Goal: Task Accomplishment & Management: Complete application form

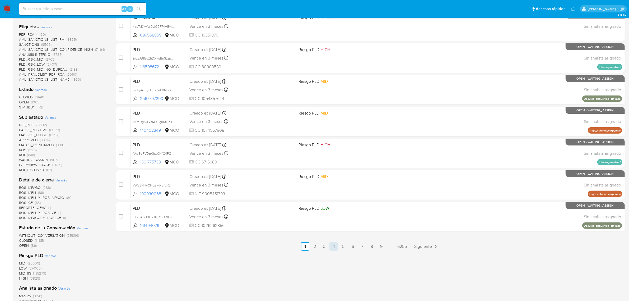
scroll to position [165, 0]
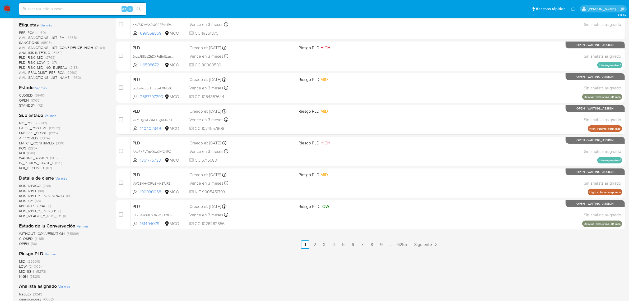
click at [8, 6] on img at bounding box center [7, 8] width 9 height 9
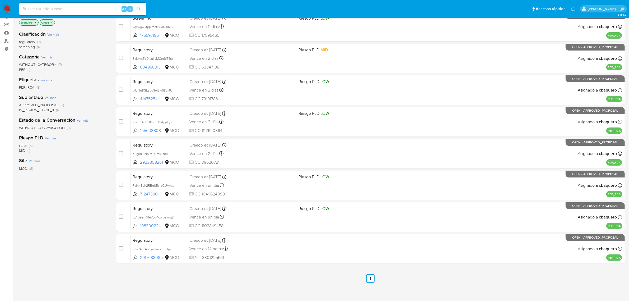
scroll to position [72, 0]
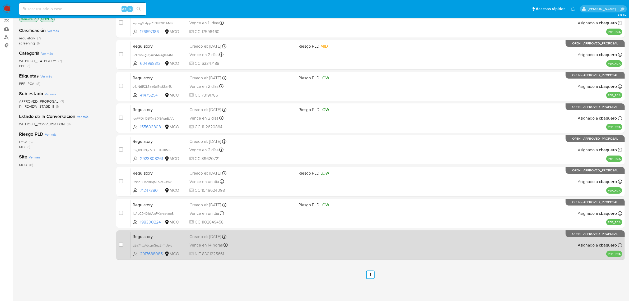
click at [289, 250] on div "Regulatory qZa74vzAtxLniGuz2nTlUjxo 2917688085 MCO Creado el: 10/10/2025 Creado…" at bounding box center [377, 244] width 492 height 27
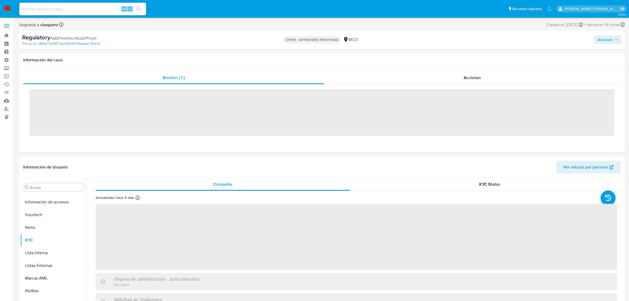
scroll to position [261, 0]
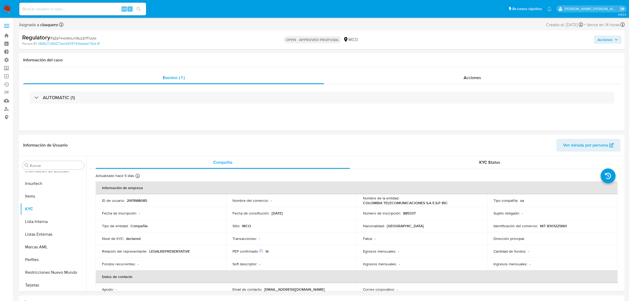
select select "10"
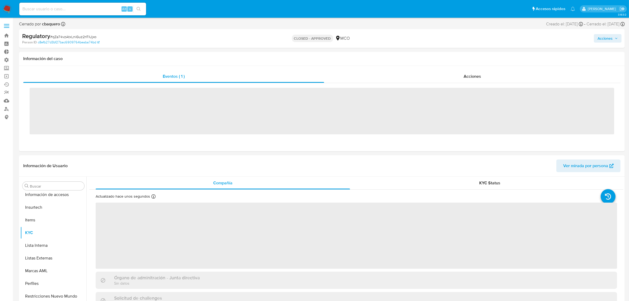
scroll to position [261, 0]
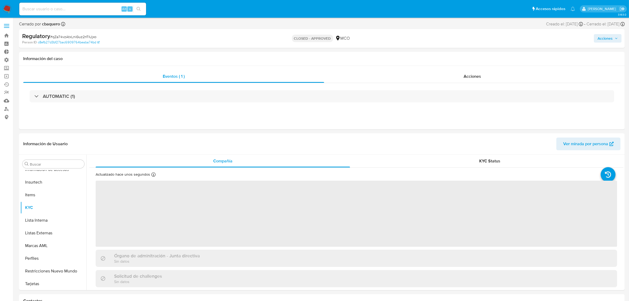
select select "10"
click at [3, 12] on img at bounding box center [7, 8] width 9 height 9
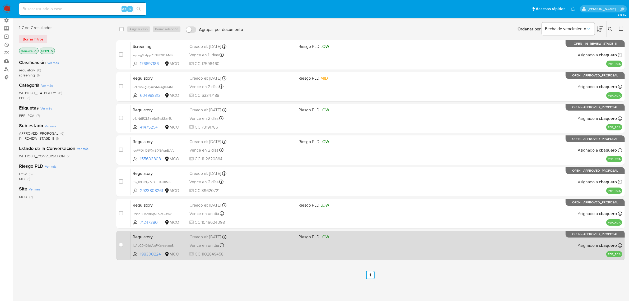
scroll to position [40, 0]
click at [282, 245] on div "Vence en un día Vence el [DATE] 17:10:26" at bounding box center [241, 244] width 105 height 7
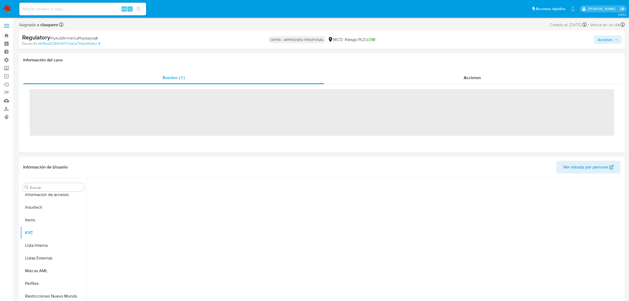
scroll to position [261, 0]
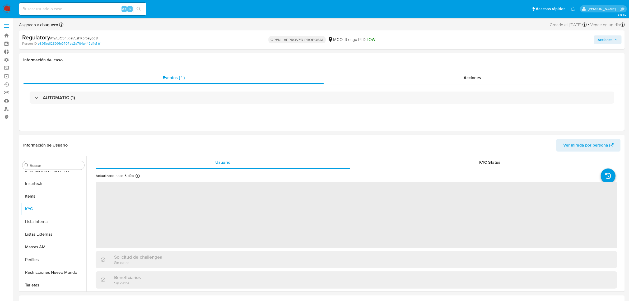
select select "10"
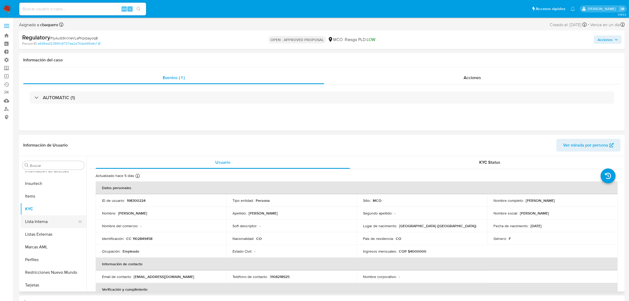
click at [44, 221] on button "Lista Interna" at bounding box center [51, 221] width 62 height 13
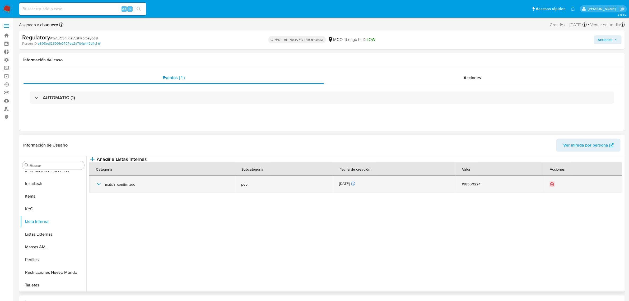
click at [98, 187] on icon "button" at bounding box center [99, 184] width 6 height 6
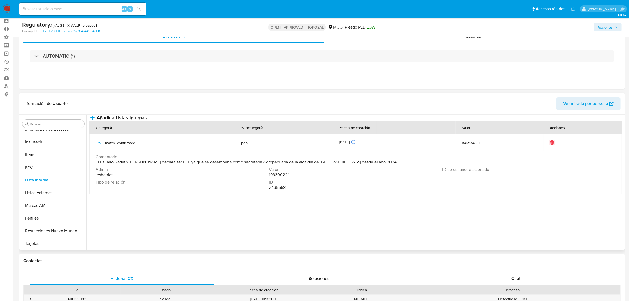
scroll to position [33, 0]
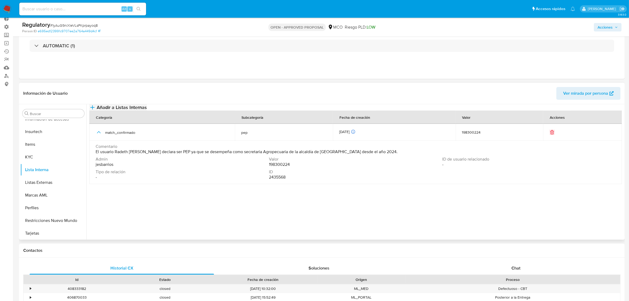
click at [147, 110] on span "Añadir a Listas Internas" at bounding box center [122, 107] width 50 height 6
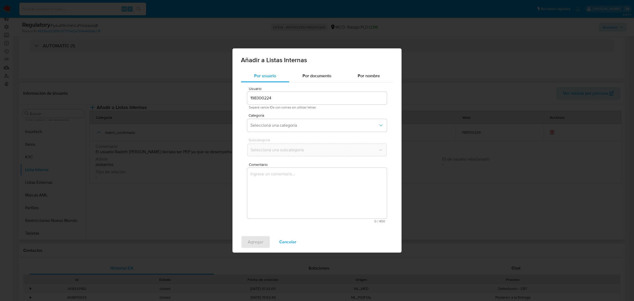
click at [297, 118] on div "Categoría Seleccioná una categoría" at bounding box center [316, 123] width 139 height 20
click at [297, 121] on button "Seleccioná una categoría" at bounding box center [316, 125] width 139 height 13
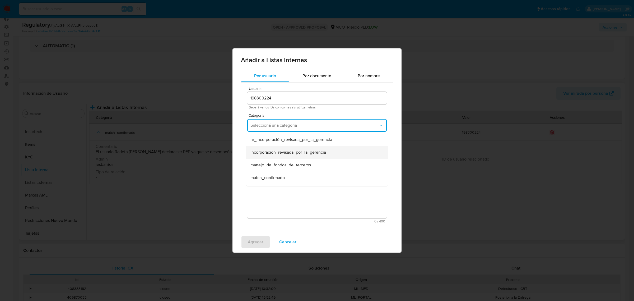
click at [282, 151] on span "incorporación_revisada_por_la_gerencia" at bounding box center [288, 152] width 76 height 5
click at [276, 148] on span "Seleccioná una subcategoría" at bounding box center [314, 149] width 128 height 5
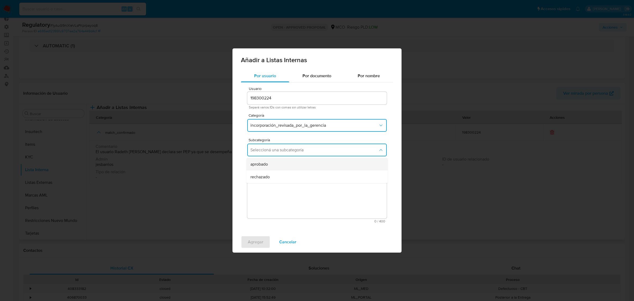
click at [278, 159] on div "aprobado" at bounding box center [315, 164] width 130 height 13
click at [284, 176] on textarea "Comentario" at bounding box center [316, 193] width 139 height 51
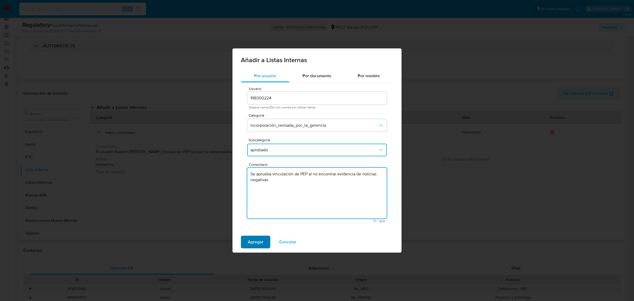
type textarea "Se aprueba vinculación de PEP al no encontrar evidencia de noticias negativas"
click at [261, 241] on span "Agregar" at bounding box center [256, 242] width 16 height 12
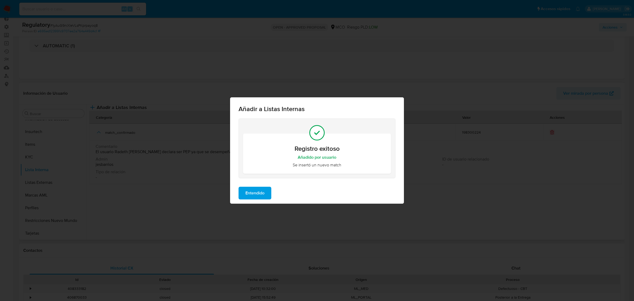
click at [266, 191] on button "Entendido" at bounding box center [255, 193] width 33 height 13
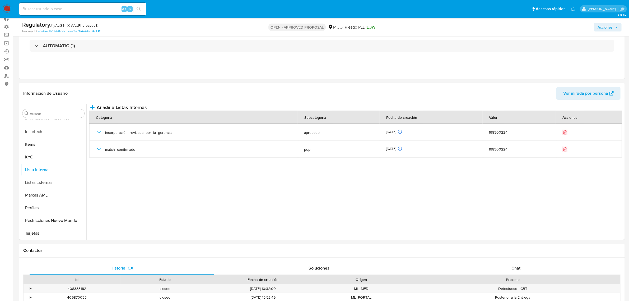
drag, startPoint x: 606, startPoint y: 28, endPoint x: 593, endPoint y: 31, distance: 13.6
click at [606, 27] on span "Acciones" at bounding box center [605, 27] width 15 height 8
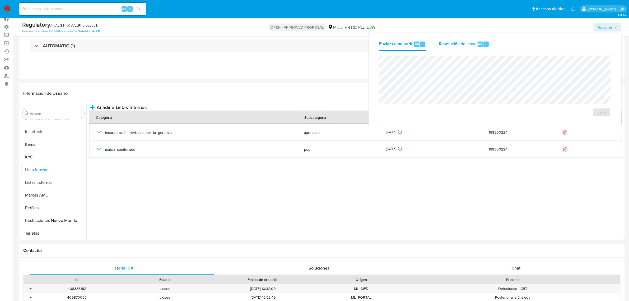
click at [456, 41] on span "Resolución del caso" at bounding box center [458, 44] width 38 height 6
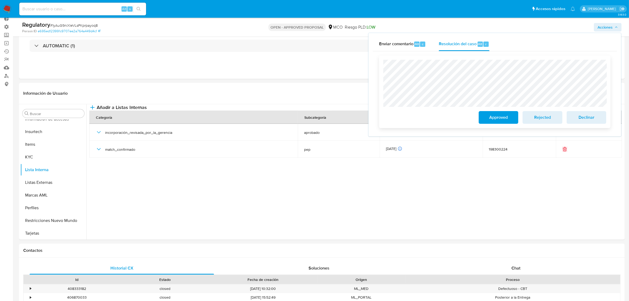
click at [499, 116] on span "Approved" at bounding box center [499, 117] width 26 height 12
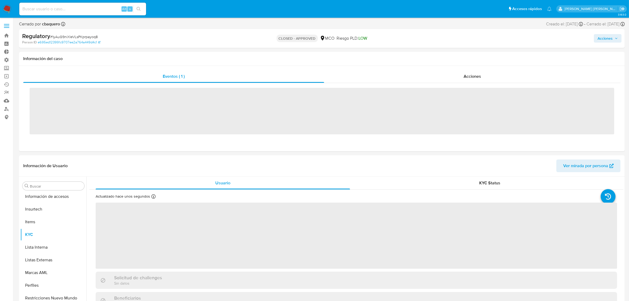
scroll to position [261, 0]
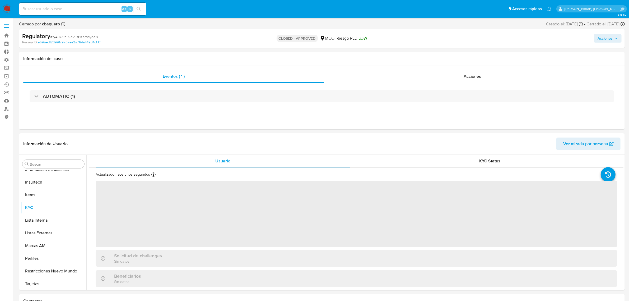
click at [6, 9] on img at bounding box center [7, 8] width 9 height 9
select select "10"
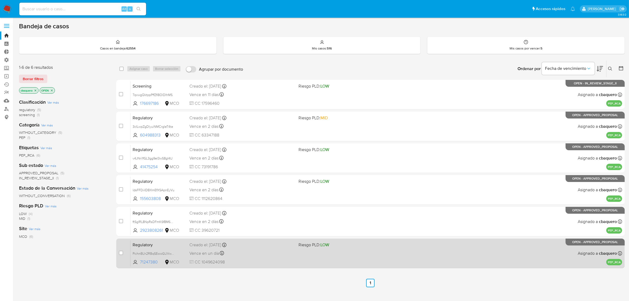
click at [257, 259] on span "CC 1049624098" at bounding box center [241, 262] width 105 height 6
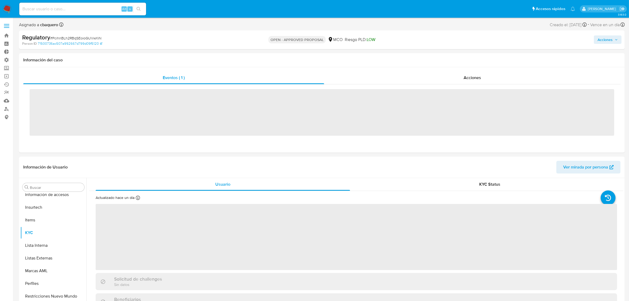
scroll to position [261, 0]
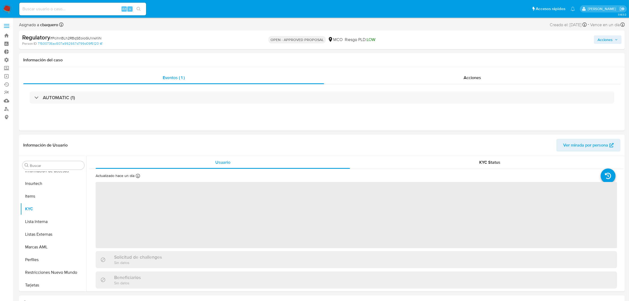
select select "10"
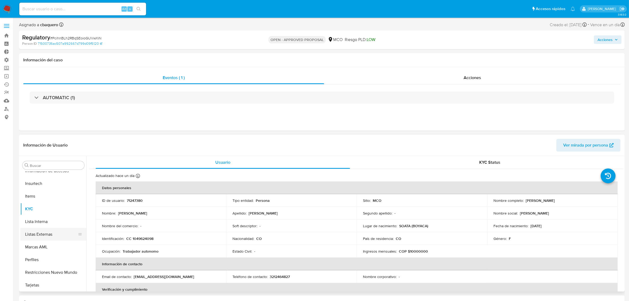
click at [39, 228] on button "Listas Externas" at bounding box center [51, 234] width 62 height 13
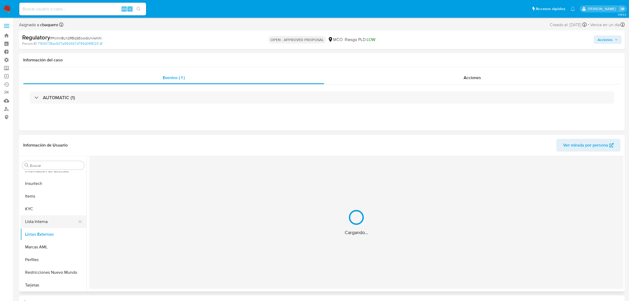
click at [37, 220] on button "Lista Interna" at bounding box center [51, 221] width 62 height 13
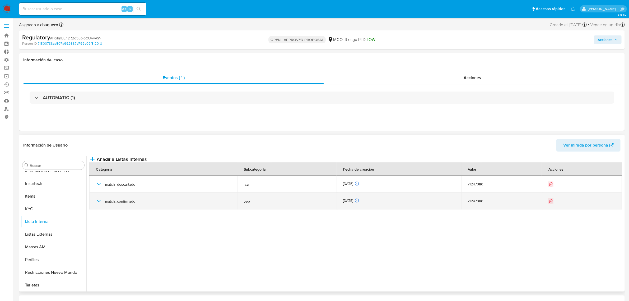
click at [99, 204] on icon "button" at bounding box center [99, 201] width 6 height 6
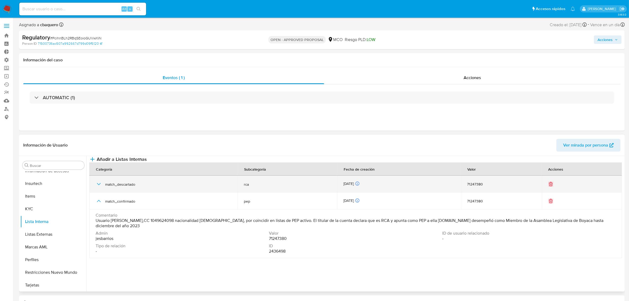
click at [100, 191] on div "match_descartado" at bounding box center [164, 183] width 136 height 17
click at [100, 187] on icon "button" at bounding box center [99, 184] width 6 height 6
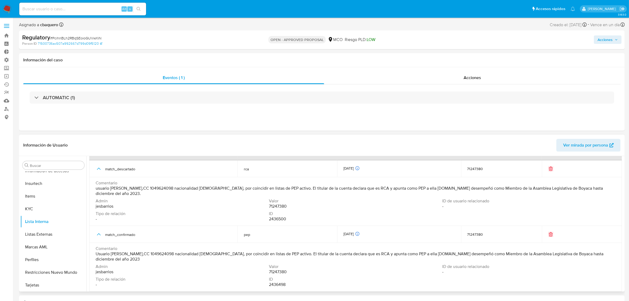
scroll to position [0, 0]
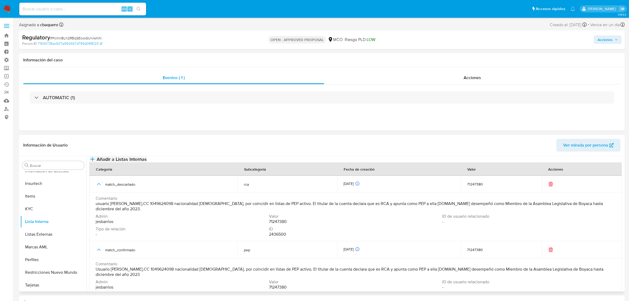
click at [147, 162] on button "Añadir a Listas Internas" at bounding box center [118, 159] width 58 height 6
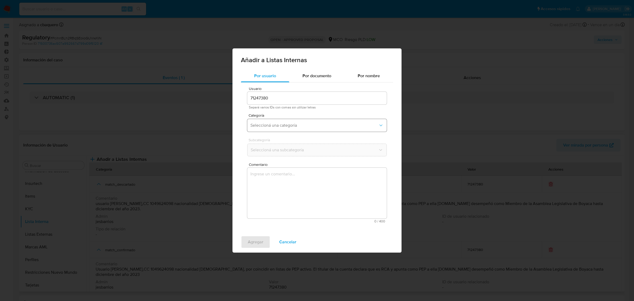
click at [280, 119] on button "Seleccioná una categoría" at bounding box center [316, 125] width 139 height 13
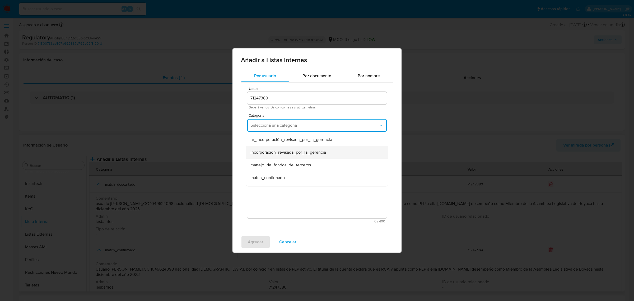
click at [275, 152] on span "incorporación_revisada_por_la_gerencia" at bounding box center [288, 152] width 76 height 5
click at [276, 152] on button "Seleccioná una subcategoría" at bounding box center [316, 149] width 139 height 13
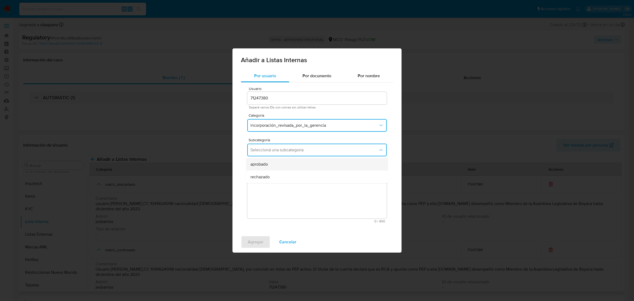
click at [277, 160] on div "aprobado" at bounding box center [315, 164] width 130 height 13
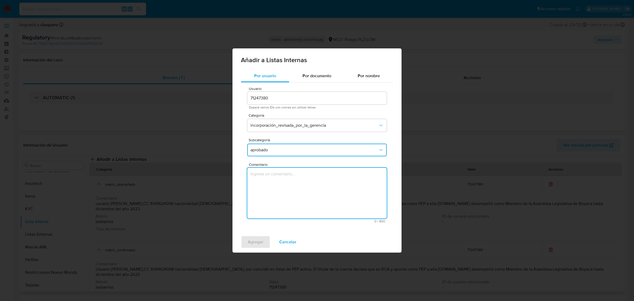
click at [284, 195] on textarea "Comentario" at bounding box center [316, 193] width 139 height 51
type textarea "Se aprueba vinculación de PEP al no encontrar evidencia de noticias negativas"
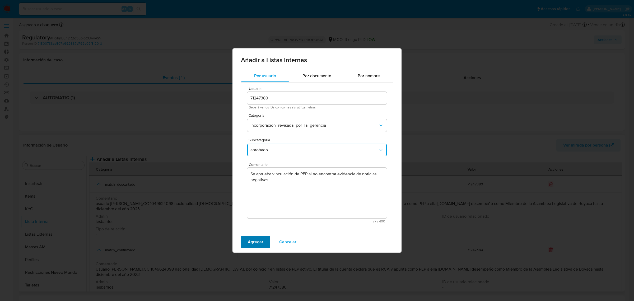
click at [254, 245] on span "Agregar" at bounding box center [256, 242] width 16 height 12
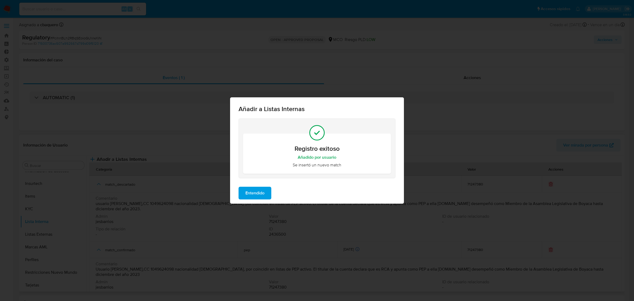
click at [251, 192] on span "Entendido" at bounding box center [254, 193] width 19 height 12
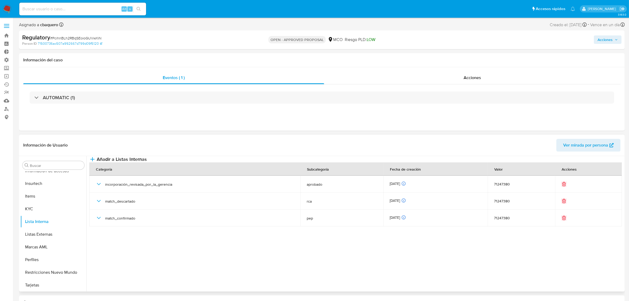
drag, startPoint x: 603, startPoint y: 40, endPoint x: 438, endPoint y: 42, distance: 165.1
click at [603, 40] on span "Acciones" at bounding box center [605, 39] width 15 height 8
click at [447, 52] on div "Resolución del caso Alt r" at bounding box center [464, 57] width 50 height 14
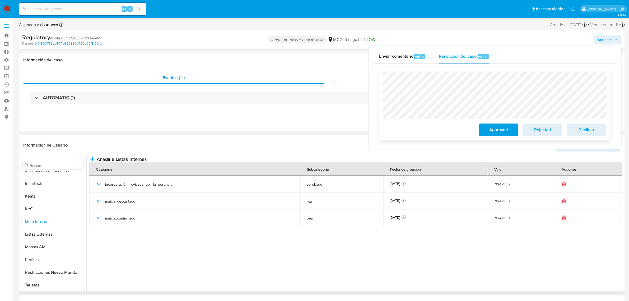
click at [490, 136] on span "Approved" at bounding box center [499, 130] width 26 height 12
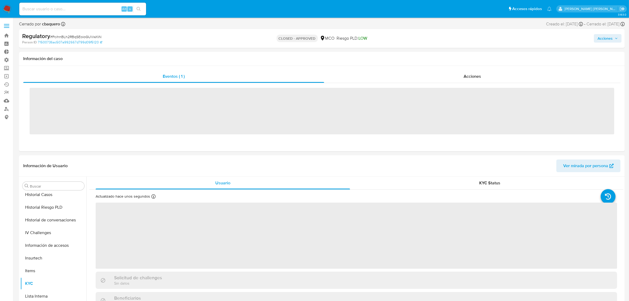
scroll to position [261, 0]
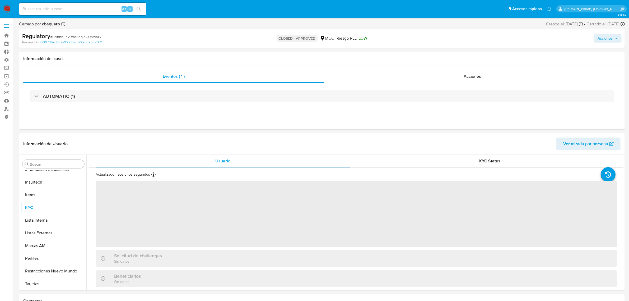
select select "10"
click at [6, 7] on img at bounding box center [7, 8] width 9 height 9
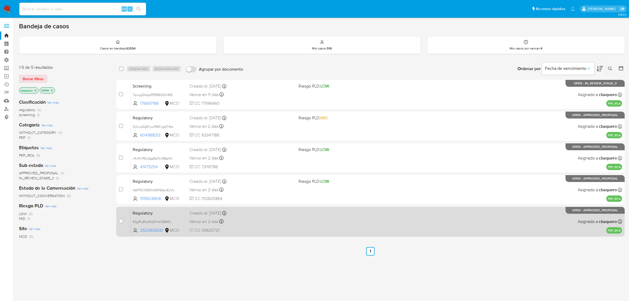
click at [272, 226] on div "Regulatory ftSglRL8NpRsDFmK6f8M6eGH 2923808261 MCO Creado el: 13/10/2025 Creado…" at bounding box center [377, 221] width 492 height 27
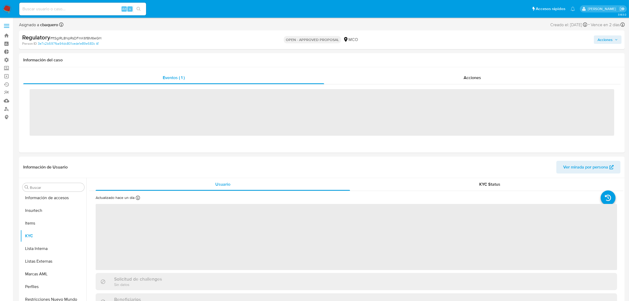
scroll to position [261, 0]
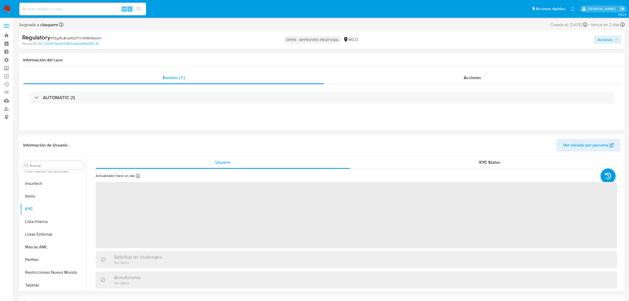
select select "10"
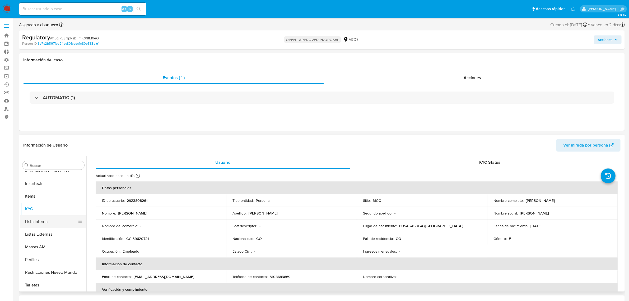
click at [32, 216] on button "Lista Interna" at bounding box center [51, 221] width 62 height 13
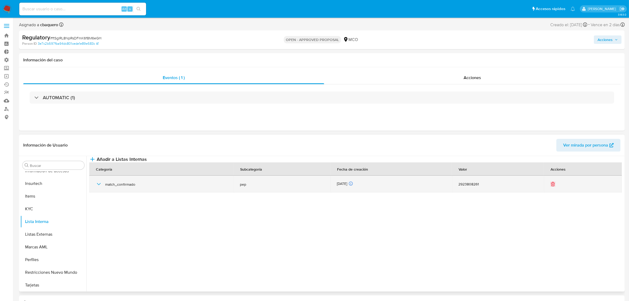
click at [98, 192] on div "match_confirmado" at bounding box center [162, 183] width 132 height 17
click at [97, 187] on icon "button" at bounding box center [99, 184] width 6 height 6
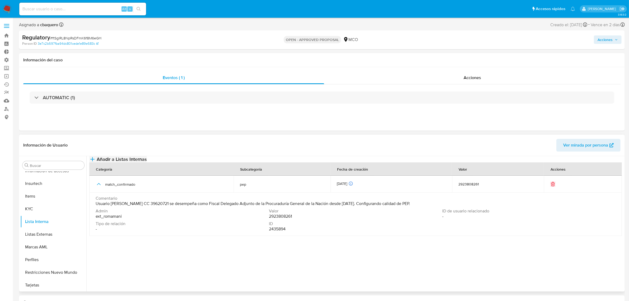
click at [147, 159] on button "Añadir a Listas Internas" at bounding box center [118, 159] width 58 height 6
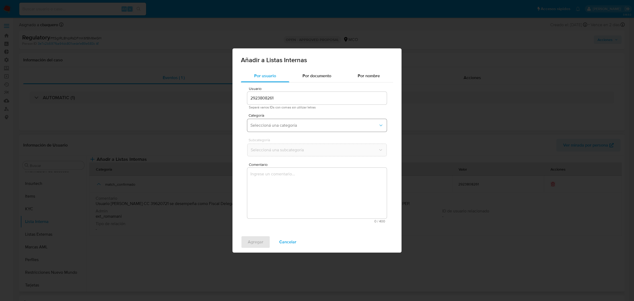
click at [277, 124] on span "Seleccioná una categoría" at bounding box center [314, 125] width 128 height 5
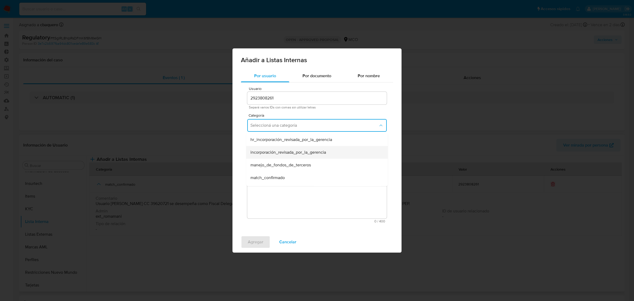
click at [273, 152] on span "incorporación_revisada_por_la_gerencia" at bounding box center [288, 152] width 76 height 5
click at [263, 150] on span "Seleccioná una subcategoría" at bounding box center [314, 149] width 128 height 5
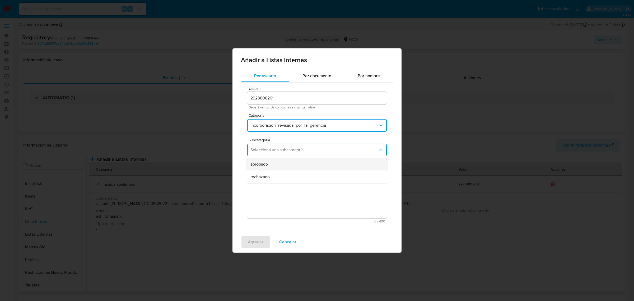
click at [265, 159] on div "aprobado" at bounding box center [315, 164] width 130 height 13
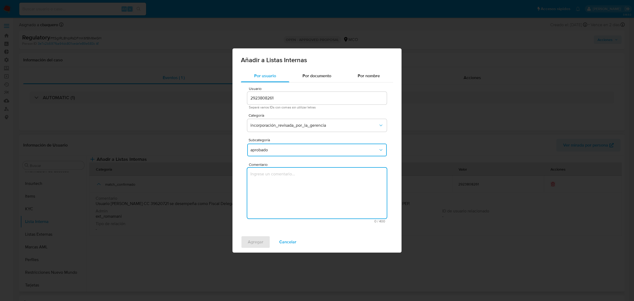
click at [278, 186] on textarea "Comentario" at bounding box center [316, 193] width 139 height 51
type textarea "Se aprueba vinculación de PEP al no encontrar evidencia de noticias negativas"
click at [259, 240] on span "Agregar" at bounding box center [256, 242] width 16 height 12
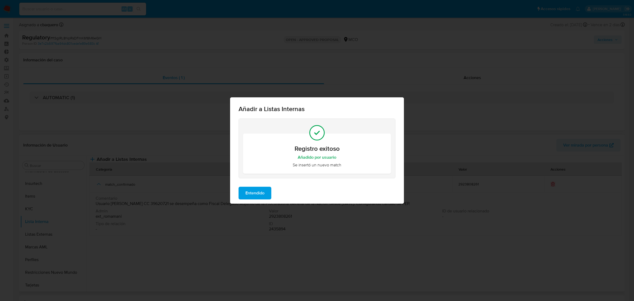
click at [259, 194] on span "Entendido" at bounding box center [254, 193] width 19 height 12
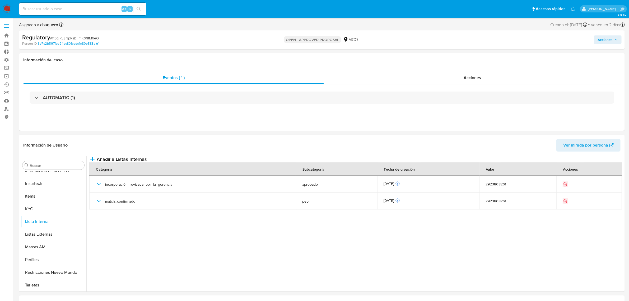
drag, startPoint x: 616, startPoint y: 40, endPoint x: 608, endPoint y: 42, distance: 8.4
click at [615, 40] on span "Acciones" at bounding box center [608, 39] width 20 height 7
drag, startPoint x: 464, startPoint y: 52, endPoint x: 463, endPoint y: 64, distance: 12.8
click at [464, 53] on div "Resolución del caso Alt r" at bounding box center [464, 57] width 50 height 14
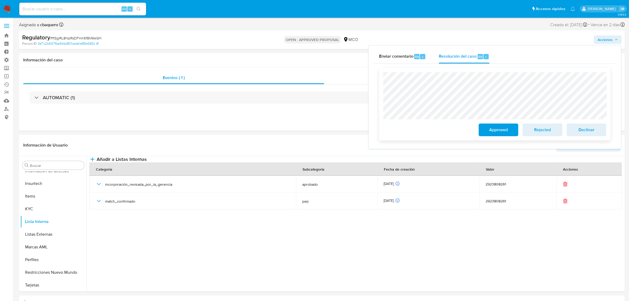
click at [484, 135] on button "Approved" at bounding box center [499, 129] width 40 height 13
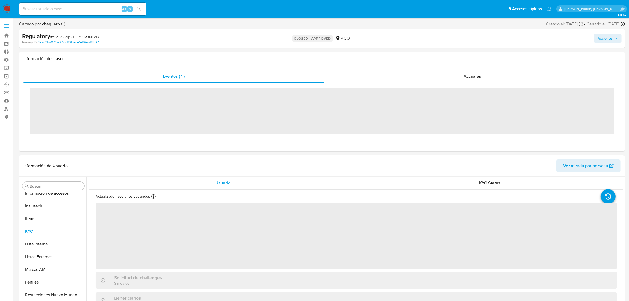
scroll to position [261, 0]
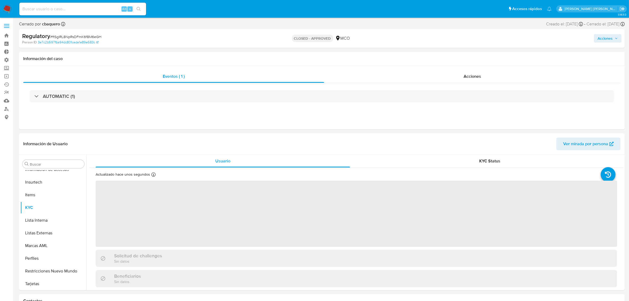
select select "10"
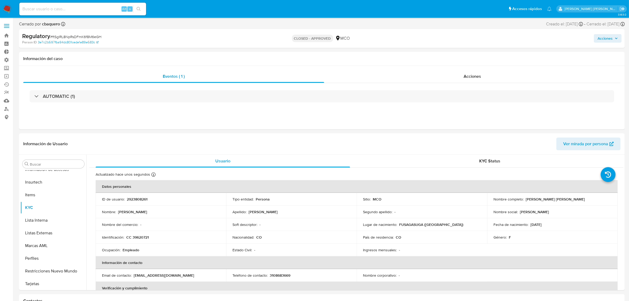
click at [602, 42] on span "Acciones" at bounding box center [605, 38] width 15 height 8
click at [483, 53] on div "r" at bounding box center [485, 55] width 5 height 5
click at [3, 11] on img at bounding box center [7, 8] width 9 height 9
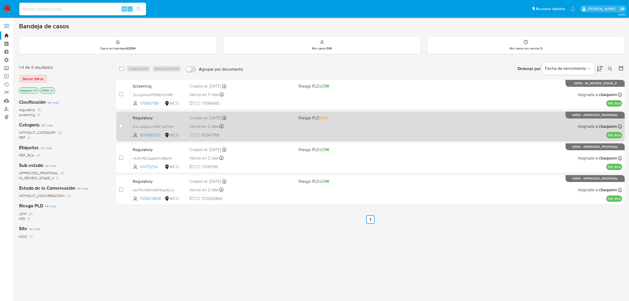
click at [274, 127] on div "Vence en 2 días Vence el [DATE] 18:54:19" at bounding box center [241, 126] width 105 height 7
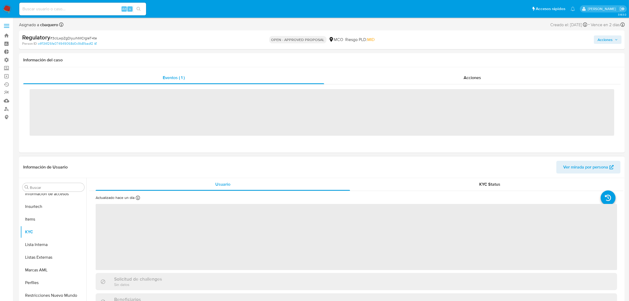
scroll to position [261, 0]
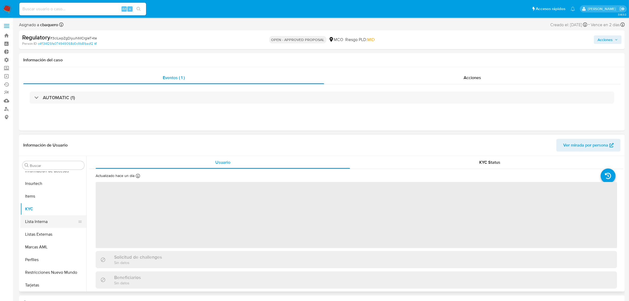
click at [43, 220] on button "Lista Interna" at bounding box center [51, 221] width 62 height 13
select select "10"
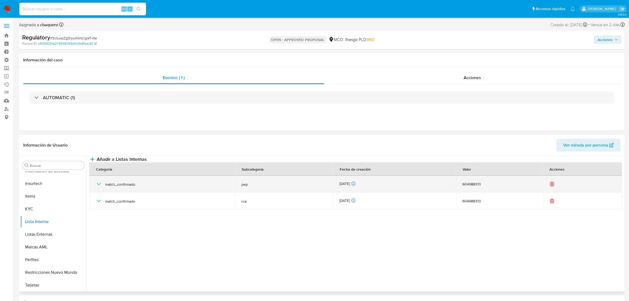
click at [98, 187] on icon "button" at bounding box center [99, 184] width 6 height 6
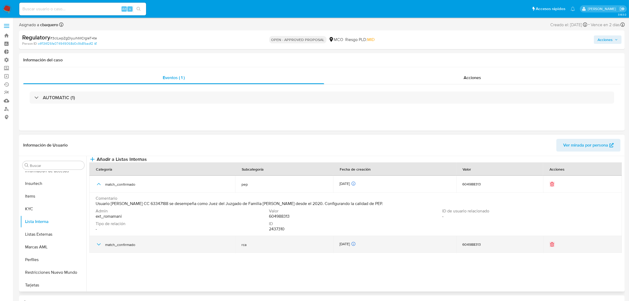
click at [98, 252] on div "match_confirmado" at bounding box center [162, 244] width 133 height 17
click at [98, 247] on icon "button" at bounding box center [99, 244] width 6 height 6
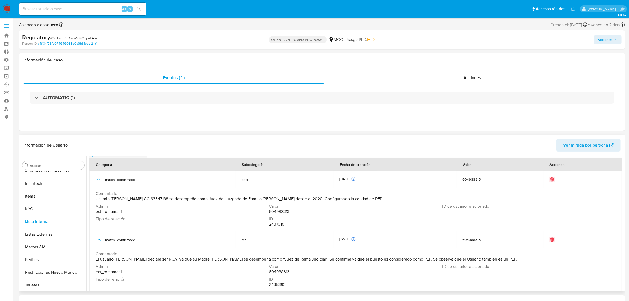
scroll to position [0, 0]
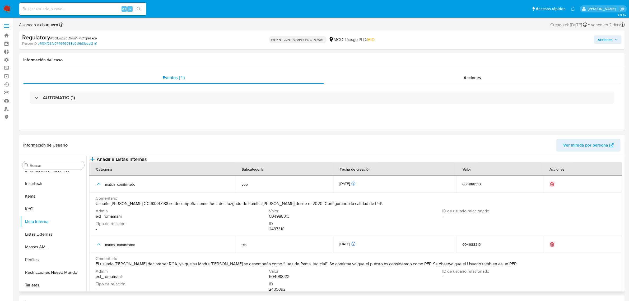
click at [147, 162] on span "Añadir a Listas Internas" at bounding box center [122, 159] width 50 height 6
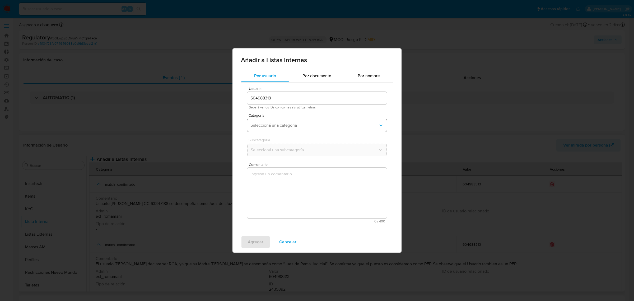
click at [261, 124] on span "Seleccioná una categoría" at bounding box center [314, 125] width 128 height 5
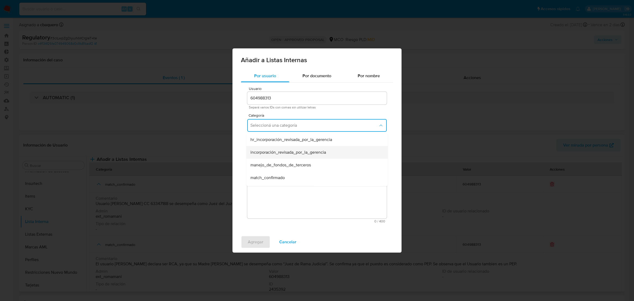
click at [270, 155] on span "incorporación_revisada_por_la_gerencia" at bounding box center [288, 152] width 76 height 5
click at [260, 148] on span "Seleccioná una subcategoría" at bounding box center [314, 149] width 128 height 5
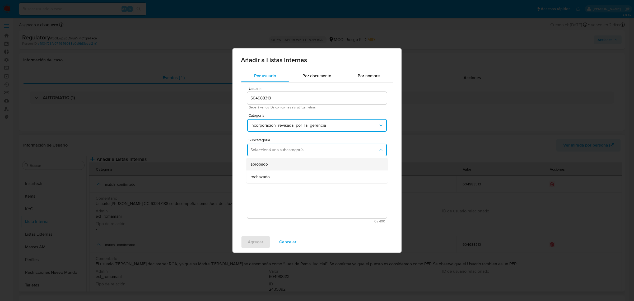
click at [263, 162] on span "aprobado" at bounding box center [258, 163] width 17 height 5
click at [281, 194] on textarea "Comentario" at bounding box center [316, 193] width 139 height 51
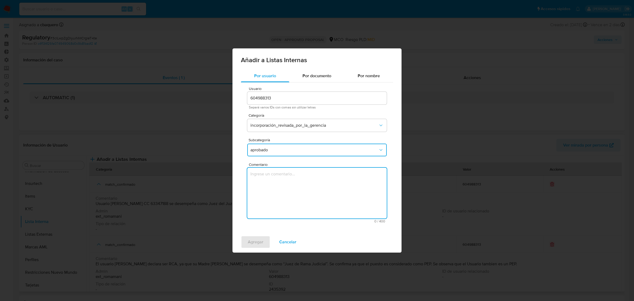
type textarea "[URL][DOMAIN_NAME]"
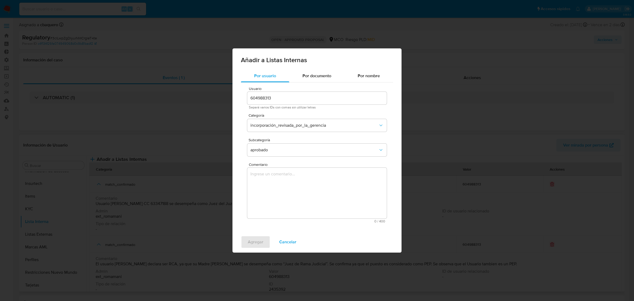
click at [303, 201] on textarea "Comentario" at bounding box center [316, 193] width 139 height 51
paste textarea "Se aprueba vinculación de PEP al no encontrar evidencia de noticias negativas"
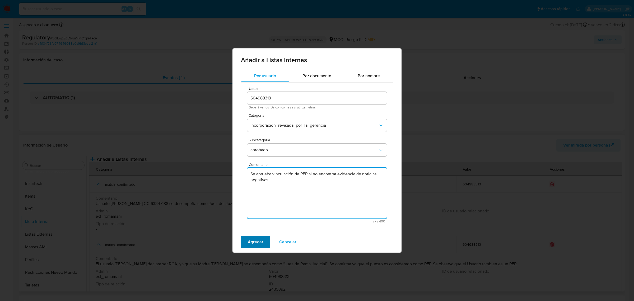
type textarea "Se aprueba vinculación de PEP al no encontrar evidencia de noticias negativas"
click at [265, 240] on button "Agregar" at bounding box center [255, 241] width 29 height 13
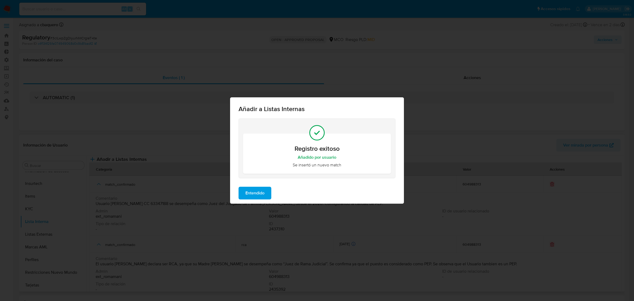
click at [253, 192] on span "Entendido" at bounding box center [254, 193] width 19 height 12
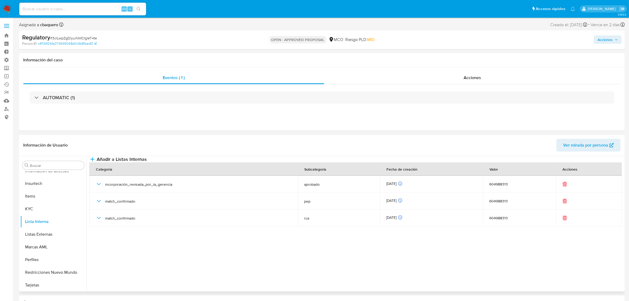
drag, startPoint x: 600, startPoint y: 40, endPoint x: 504, endPoint y: 44, distance: 95.7
click at [599, 40] on span "Acciones" at bounding box center [605, 39] width 15 height 8
click at [453, 58] on span "Resolución del caso" at bounding box center [458, 56] width 38 height 6
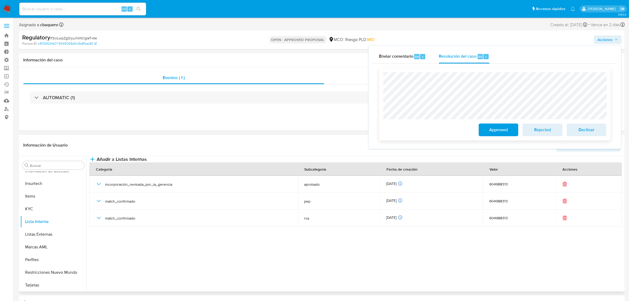
click at [490, 134] on span "Approved" at bounding box center [499, 130] width 26 height 12
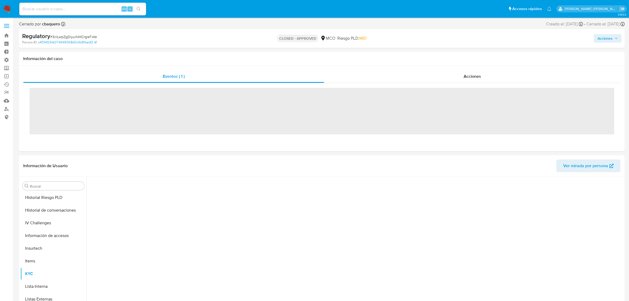
scroll to position [261, 0]
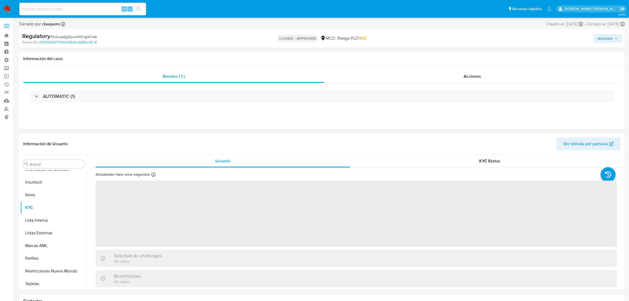
select select "10"
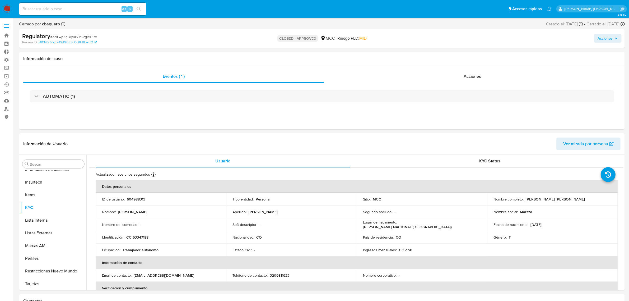
click at [598, 36] on span "Acciones" at bounding box center [605, 38] width 15 height 8
click at [463, 60] on div "Resolución del caso Alt r" at bounding box center [464, 55] width 50 height 14
click at [5, 10] on img at bounding box center [7, 8] width 9 height 9
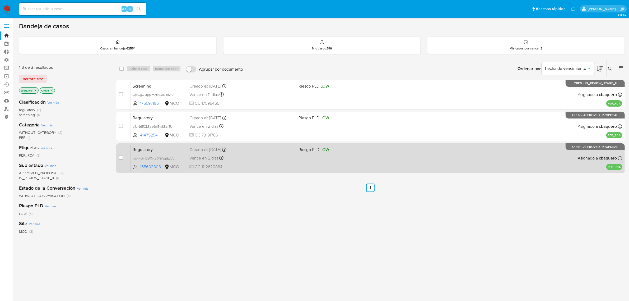
click at [294, 156] on div "Vence en 2 días Vence el [DATE] 15:55:33" at bounding box center [241, 157] width 105 height 7
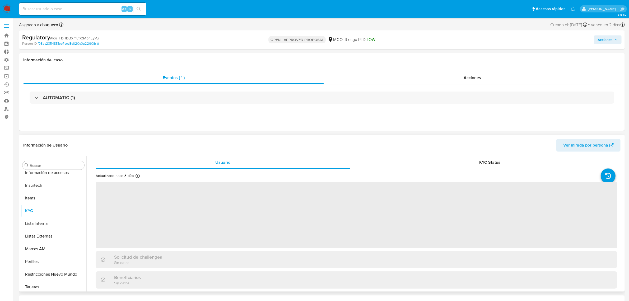
scroll to position [261, 0]
select select "10"
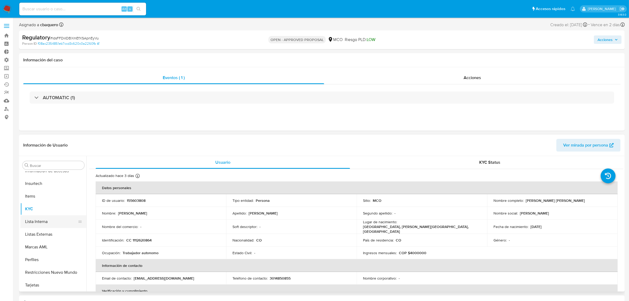
click at [54, 217] on button "Lista Interna" at bounding box center [51, 221] width 62 height 13
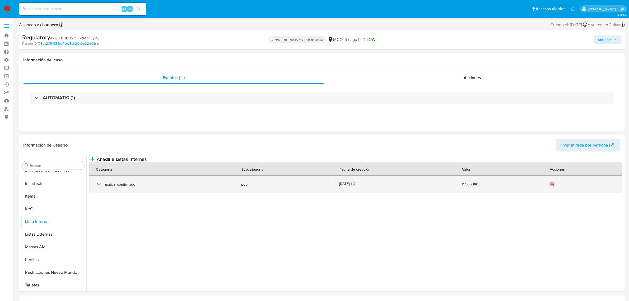
click at [101, 187] on icon "button" at bounding box center [99, 184] width 6 height 6
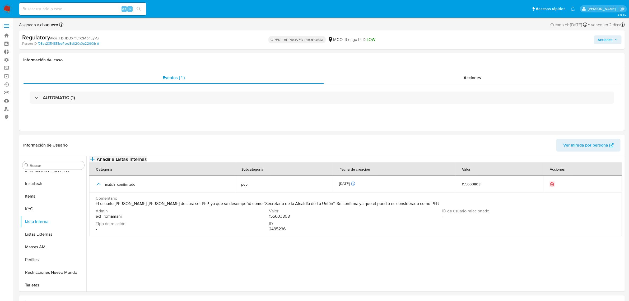
click at [147, 162] on span "Añadir a Listas Internas" at bounding box center [122, 159] width 50 height 6
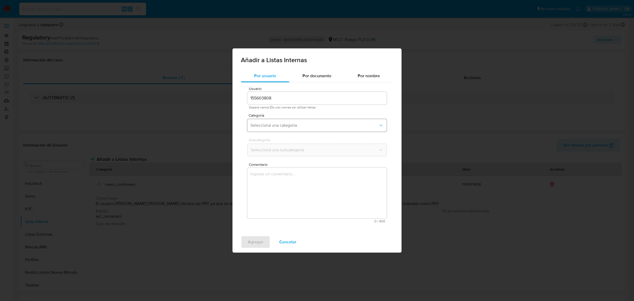
click at [280, 122] on button "Seleccioná una categoría" at bounding box center [316, 125] width 139 height 13
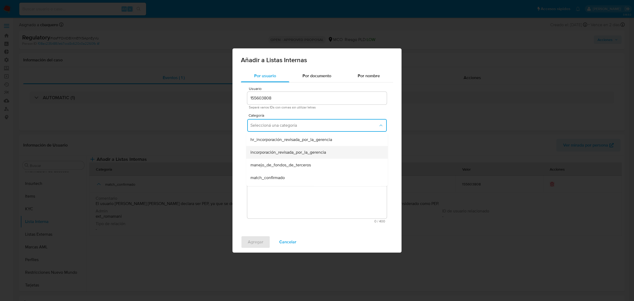
click at [274, 151] on span "incorporación_revisada_por_la_gerencia" at bounding box center [288, 152] width 76 height 5
click at [270, 147] on span "Seleccioná una subcategoría" at bounding box center [314, 149] width 128 height 5
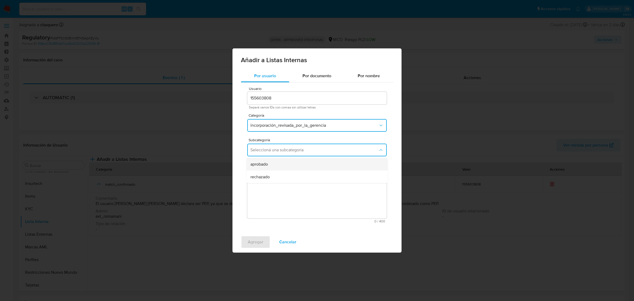
click at [275, 159] on div "aprobado" at bounding box center [315, 164] width 130 height 13
click at [282, 183] on textarea "Comentario" at bounding box center [316, 193] width 139 height 51
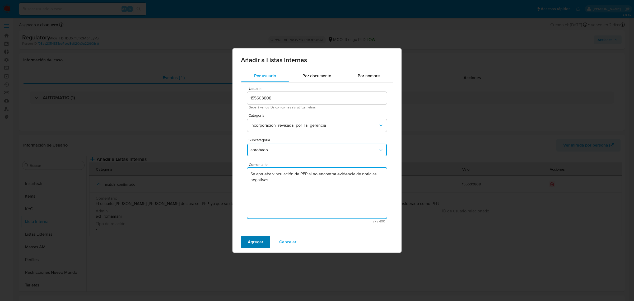
type textarea "Se aprueba vinculación de PEP al no encontrar evidencia de noticias negativas"
click at [254, 242] on span "Agregar" at bounding box center [256, 242] width 16 height 12
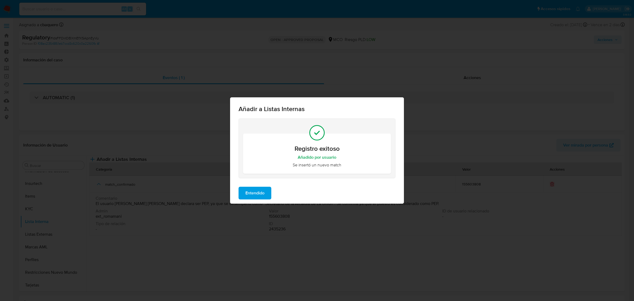
drag, startPoint x: 267, startPoint y: 189, endPoint x: 143, endPoint y: 199, distance: 124.3
click at [265, 189] on button "Entendido" at bounding box center [255, 193] width 33 height 13
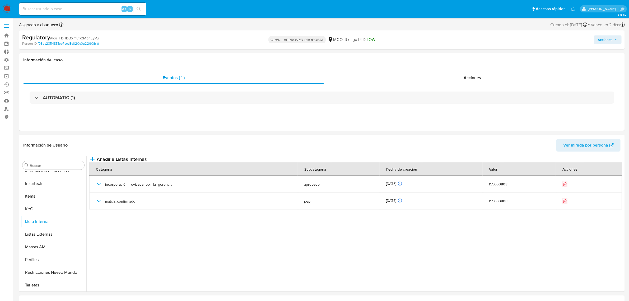
click at [599, 44] on span "Acciones" at bounding box center [605, 39] width 15 height 8
drag, startPoint x: 454, startPoint y: 52, endPoint x: 454, endPoint y: 63, distance: 10.6
click at [454, 52] on div "Resolución del caso Alt r" at bounding box center [464, 57] width 50 height 14
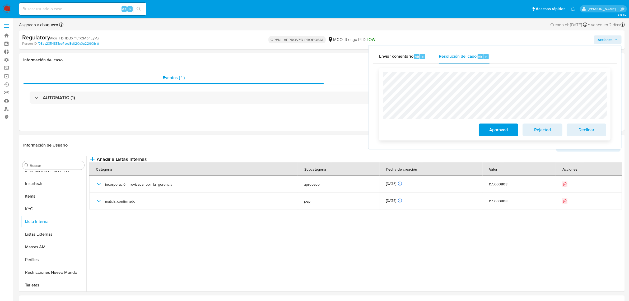
click at [486, 127] on span "Approved" at bounding box center [499, 130] width 26 height 12
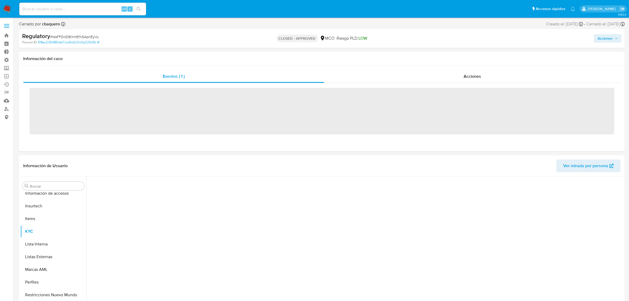
scroll to position [261, 0]
drag, startPoint x: 0, startPoint y: 0, endPoint x: 10, endPoint y: 10, distance: 14.2
click at [10, 10] on img at bounding box center [7, 8] width 9 height 9
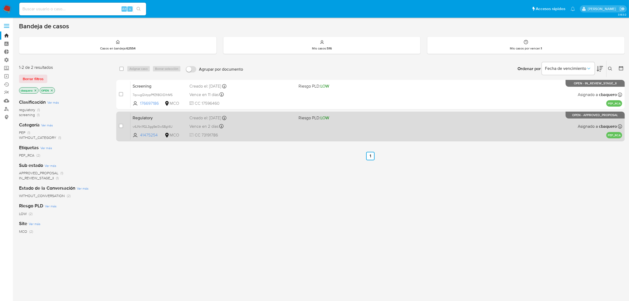
click at [322, 118] on span "LOW" at bounding box center [324, 118] width 9 height 6
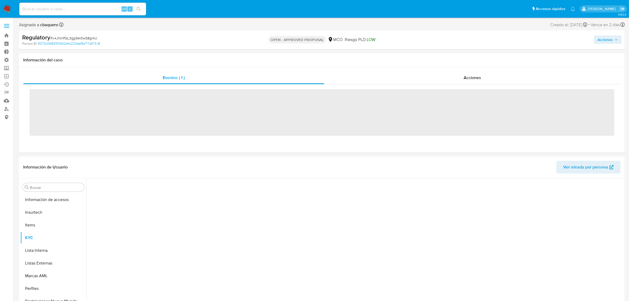
scroll to position [261, 0]
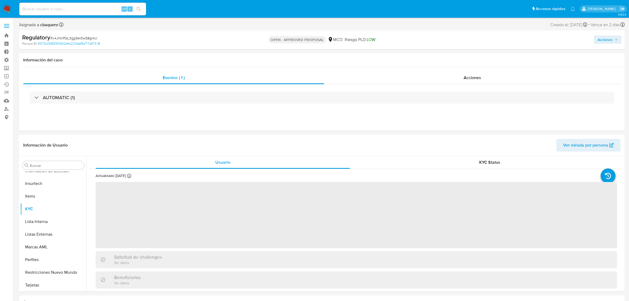
select select "10"
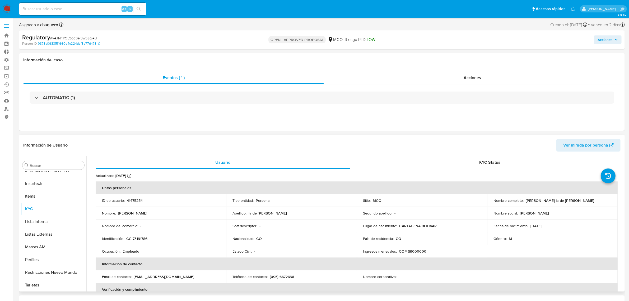
drag, startPoint x: 580, startPoint y: 200, endPoint x: 525, endPoint y: 201, distance: 55.2
click at [526, 201] on p "[PERSON_NAME] la de [PERSON_NAME]" at bounding box center [560, 200] width 68 height 5
copy p "[PERSON_NAME] la de [PERSON_NAME]"
click at [33, 226] on button "Lista Interna" at bounding box center [51, 221] width 62 height 13
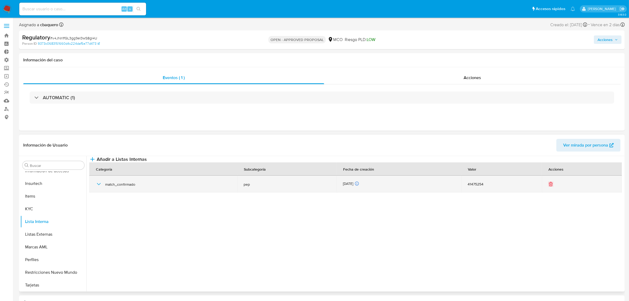
click at [99, 187] on icon "button" at bounding box center [99, 184] width 6 height 6
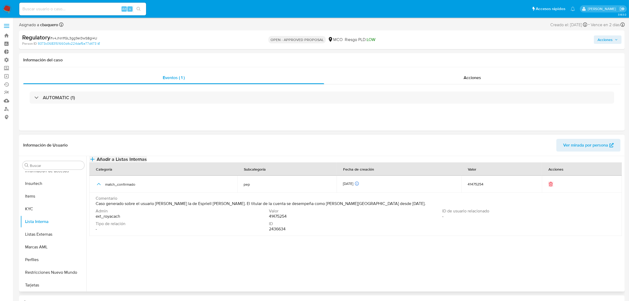
click at [147, 162] on span "Añadir a Listas Internas" at bounding box center [122, 159] width 50 height 6
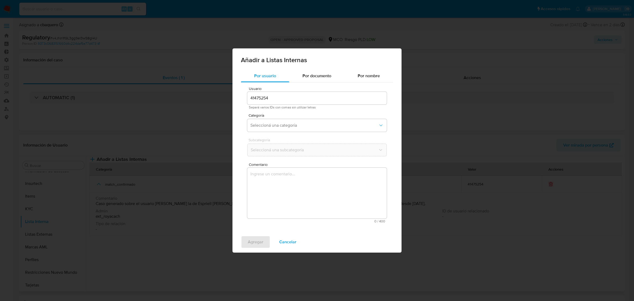
click at [269, 118] on div "Categoría Seleccioná una categoría" at bounding box center [316, 123] width 139 height 20
click at [269, 123] on span "Seleccioná una categoría" at bounding box center [314, 125] width 128 height 5
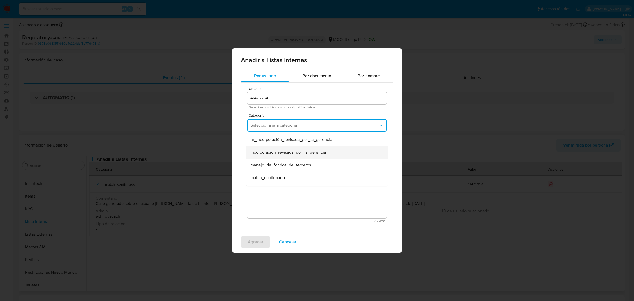
click at [277, 147] on div "incorporación_revisada_por_la_gerencia" at bounding box center [315, 152] width 130 height 13
click at [278, 152] on button "Seleccioná una subcategoría" at bounding box center [316, 149] width 139 height 13
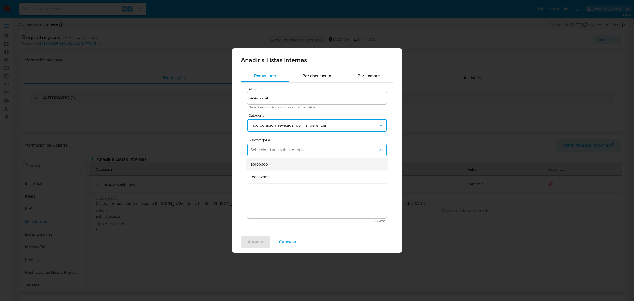
click at [269, 162] on div "aprobado" at bounding box center [315, 164] width 130 height 13
click at [280, 198] on textarea "Comentario" at bounding box center [316, 193] width 139 height 51
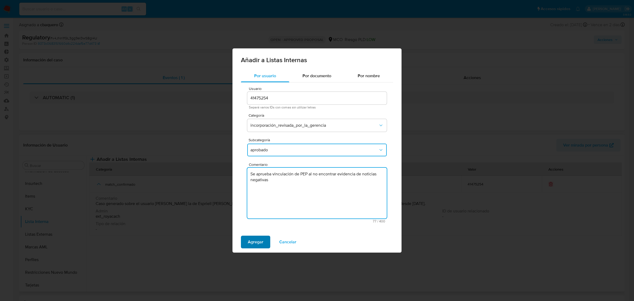
type textarea "Se aprueba vinculación de PEP al no encontrar evidencia de noticias negativas"
click at [262, 239] on span "Agregar" at bounding box center [256, 242] width 16 height 12
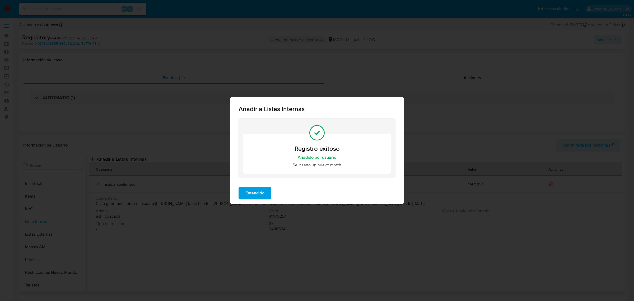
click at [261, 197] on span "Entendido" at bounding box center [254, 193] width 19 height 12
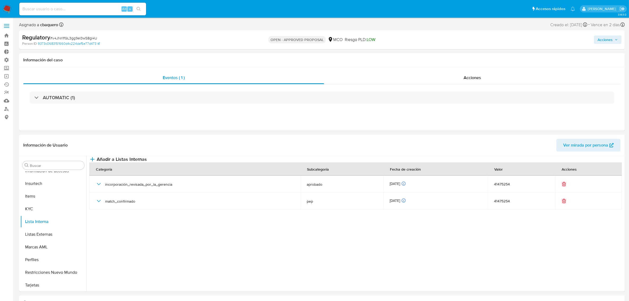
click at [605, 39] on span "Acciones" at bounding box center [605, 39] width 15 height 8
click at [464, 61] on div "Resolución del caso Alt r" at bounding box center [464, 57] width 50 height 14
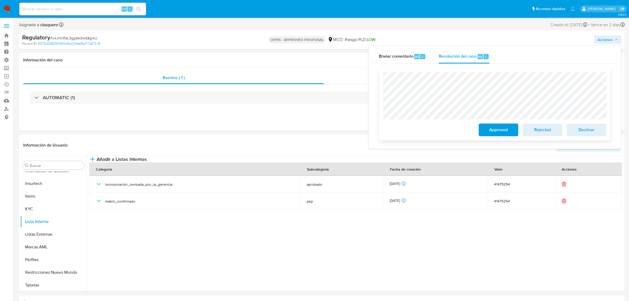
click at [486, 125] on span "Approved" at bounding box center [499, 130] width 26 height 12
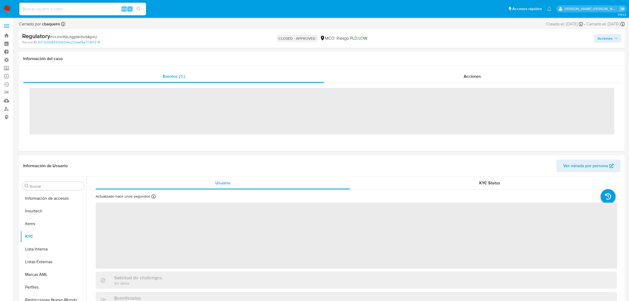
scroll to position [261, 0]
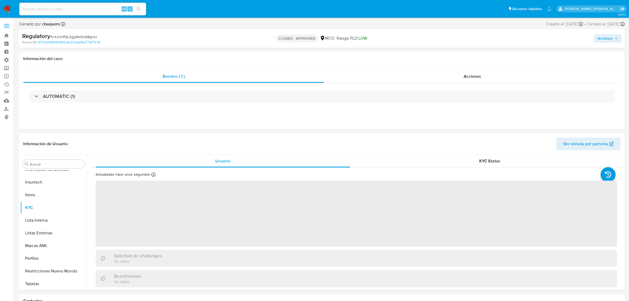
select select "10"
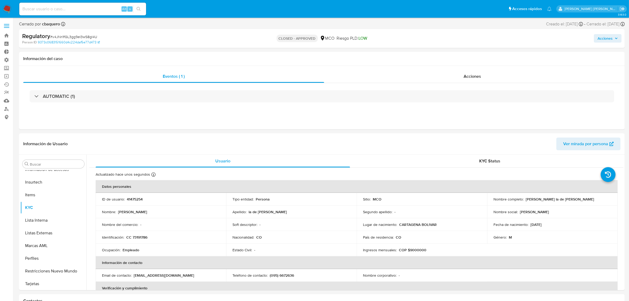
click at [604, 35] on span "Acciones" at bounding box center [605, 38] width 15 height 8
drag, startPoint x: 503, startPoint y: 49, endPoint x: 456, endPoint y: 61, distance: 48.1
click at [493, 55] on div "Enviar comentario Alt c Resolución del caso Alt r" at bounding box center [495, 55] width 244 height 14
click at [456, 61] on div "Resolución del caso Alt r" at bounding box center [464, 55] width 50 height 14
click at [11, 10] on img at bounding box center [7, 8] width 9 height 9
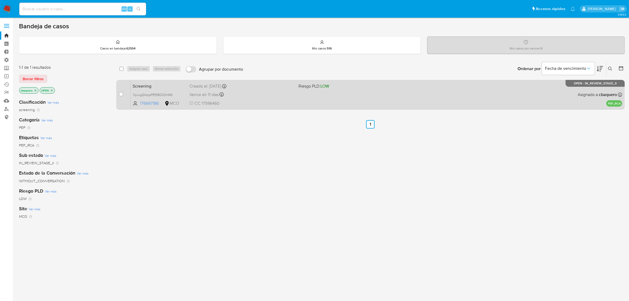
click at [299, 103] on div "Screening 7qxwgQktppPffZfI8OlDIhMS 176697186 MCO Riesgo PLD: LOW Creado el: [DA…" at bounding box center [377, 94] width 492 height 27
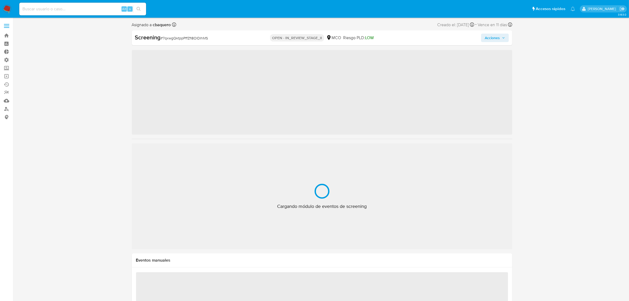
scroll to position [261, 0]
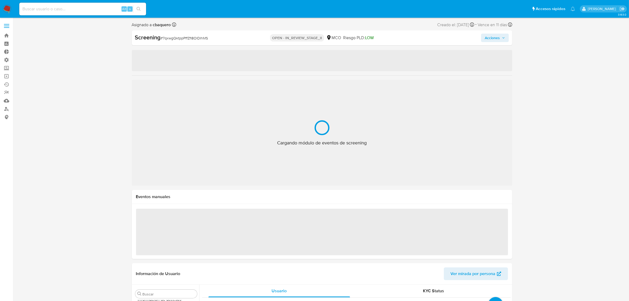
select select "10"
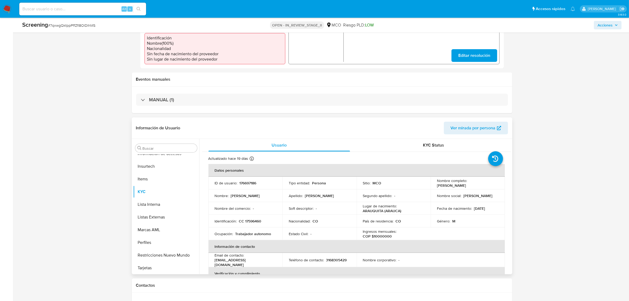
scroll to position [198, 0]
